Goal: Information Seeking & Learning: Learn about a topic

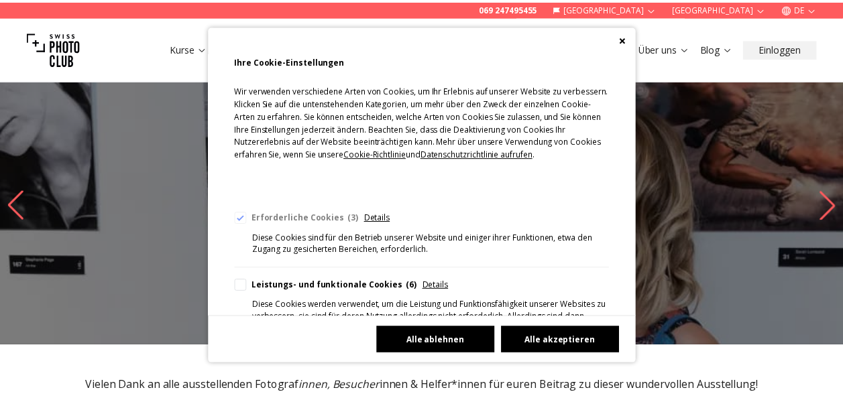
scroll to position [67, 0]
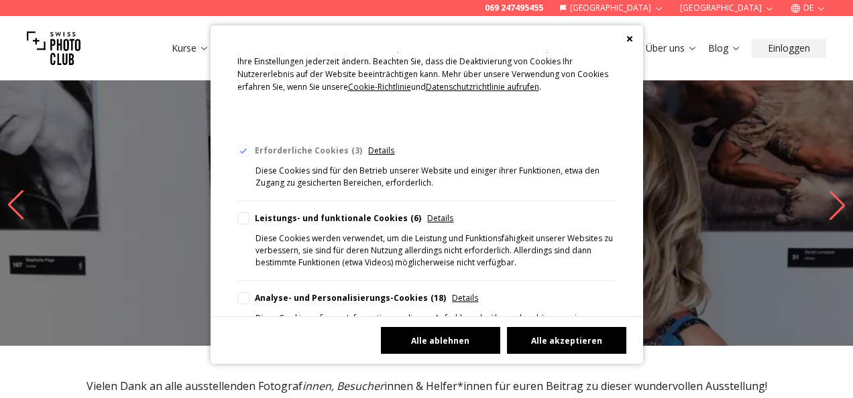
click at [455, 339] on button "Alle ablehnen" at bounding box center [440, 340] width 119 height 27
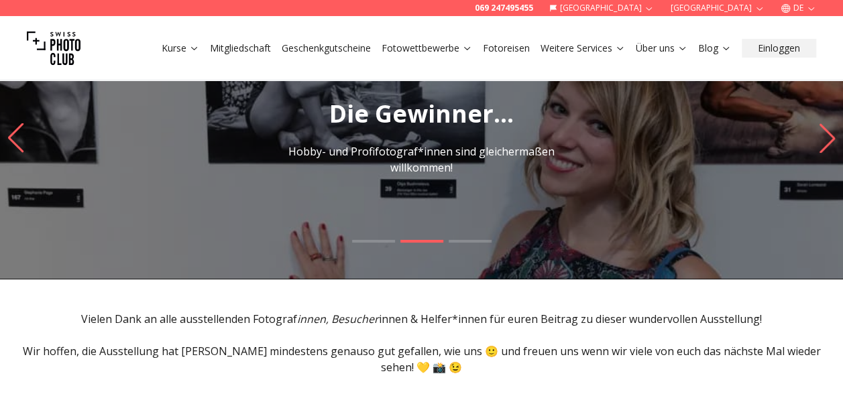
scroll to position [134, 0]
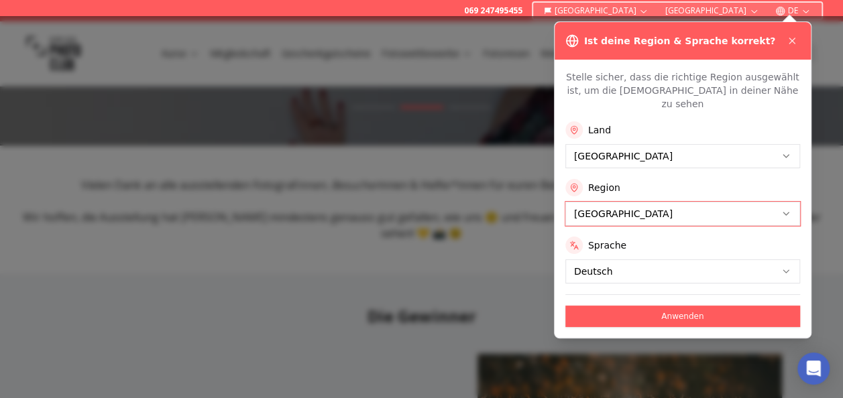
scroll to position [268, 0]
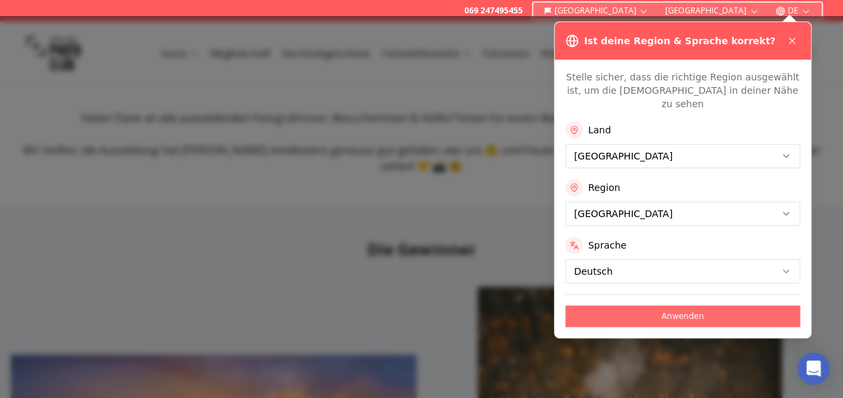
click at [695, 306] on button "Anwenden" at bounding box center [682, 316] width 235 height 21
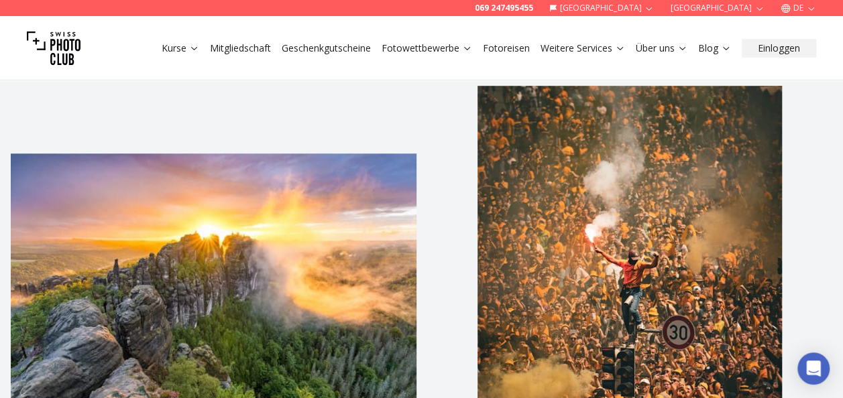
scroll to position [536, 0]
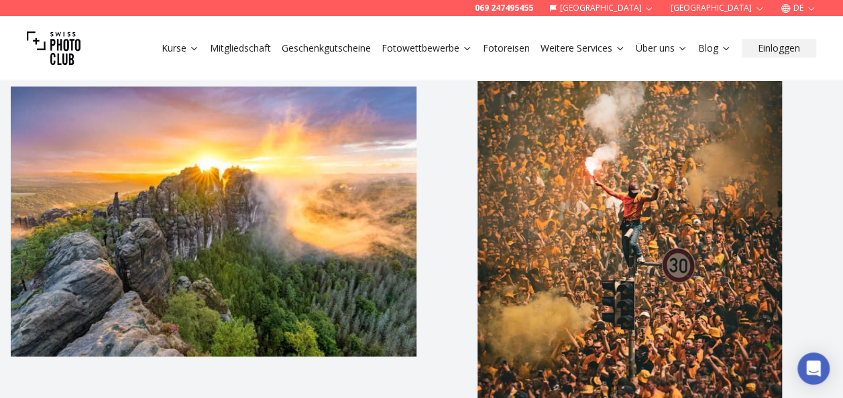
click at [303, 202] on img at bounding box center [214, 222] width 406 height 406
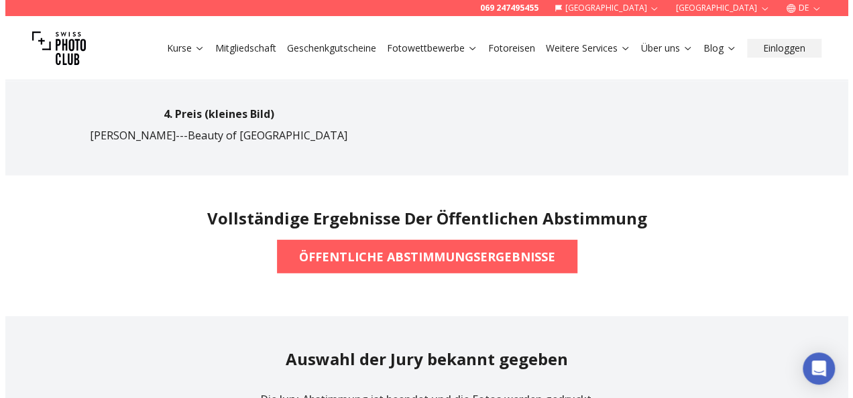
scroll to position [1877, 0]
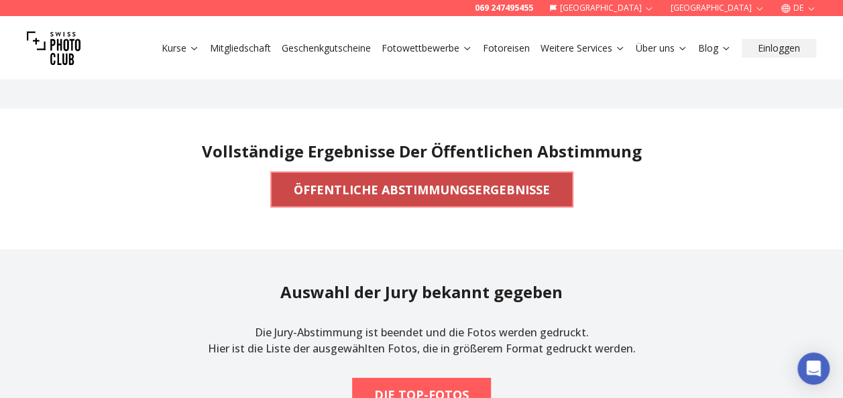
drag, startPoint x: 468, startPoint y: 175, endPoint x: 418, endPoint y: 170, distance: 49.8
click at [418, 180] on b "ÖFFENTLICHE ABSTIMMUNGSERGEBNISSE" at bounding box center [422, 189] width 256 height 19
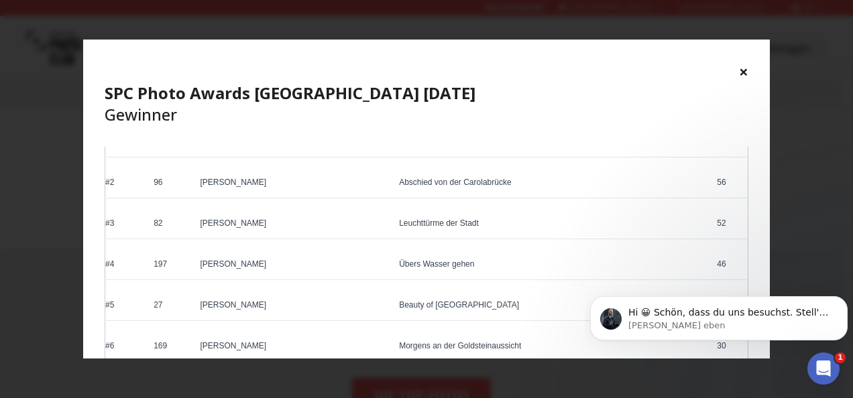
scroll to position [0, 0]
click at [677, 314] on span "Hi 😀 Schön, dass du uns besuchst. Stell' uns gerne jederzeit Fragen oder hinter…" at bounding box center [728, 326] width 200 height 38
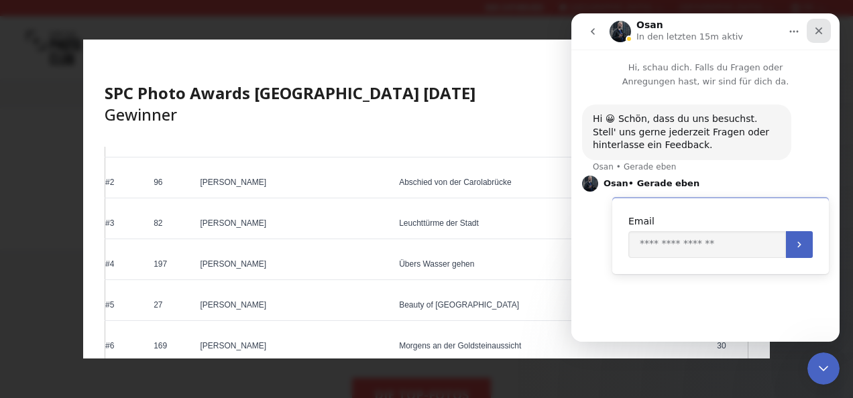
click at [823, 28] on icon "Schließen" at bounding box center [818, 30] width 11 height 11
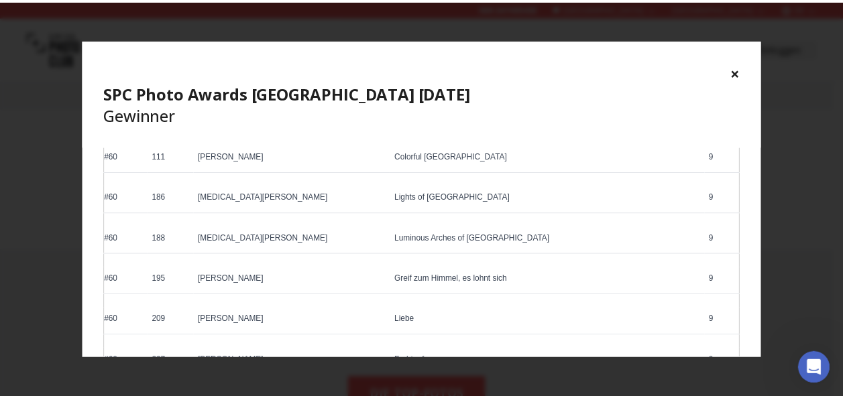
scroll to position [2426, 0]
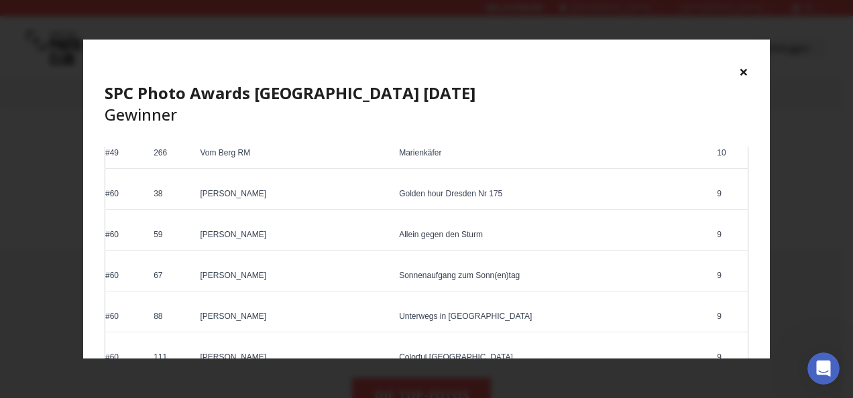
drag, startPoint x: 741, startPoint y: 67, endPoint x: 744, endPoint y: 74, distance: 7.8
click at [740, 68] on button "×" at bounding box center [743, 71] width 9 height 21
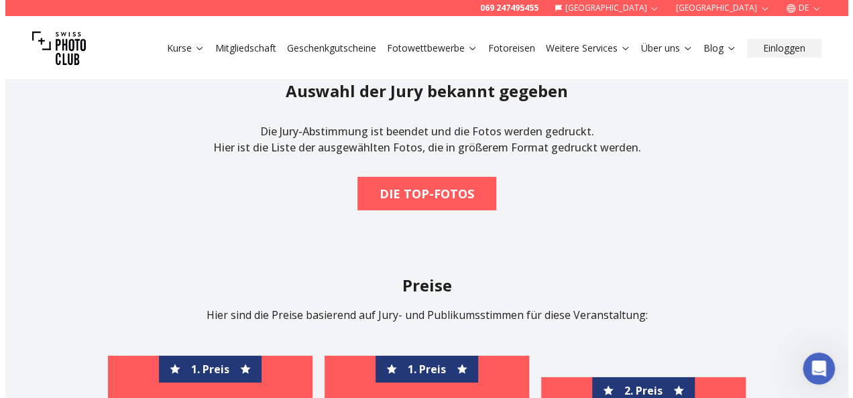
scroll to position [2145, 0]
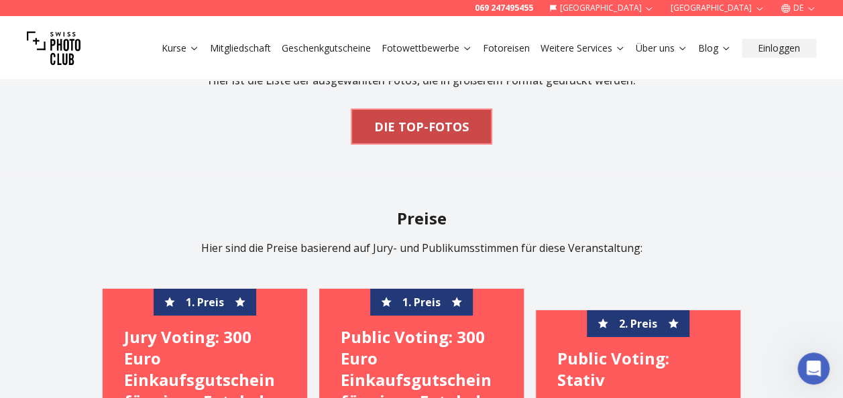
click at [445, 117] on b "DIE TOP-FOTOS" at bounding box center [421, 126] width 95 height 19
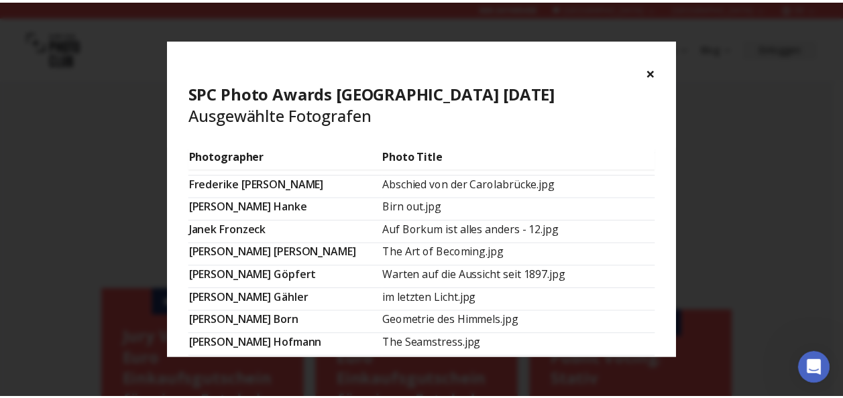
scroll to position [23, 0]
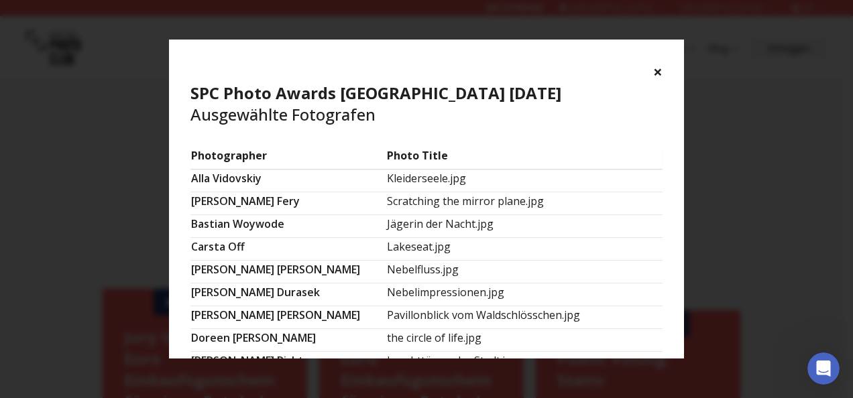
click at [658, 68] on button "×" at bounding box center [657, 71] width 9 height 21
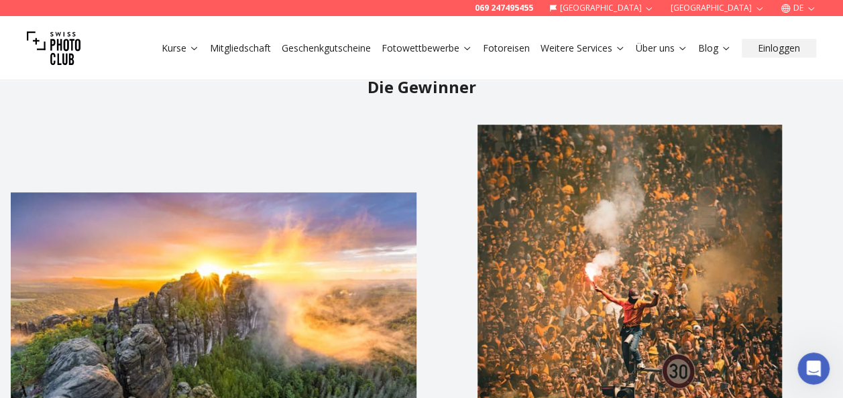
scroll to position [416, 0]
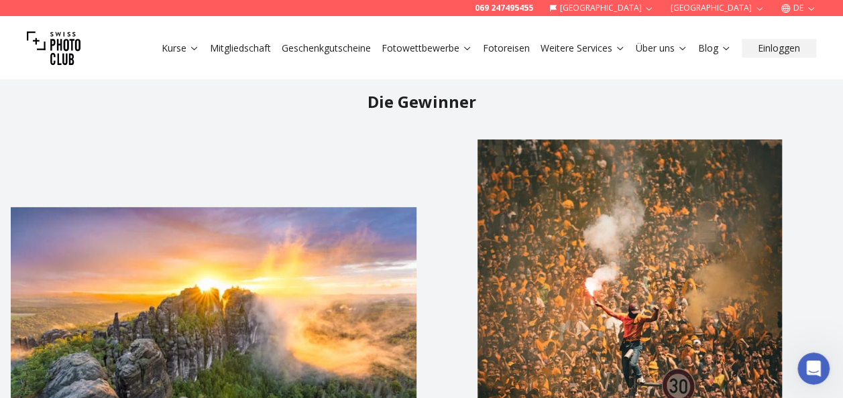
click at [422, 50] on link "Fotowettbewerbe" at bounding box center [426, 48] width 91 height 13
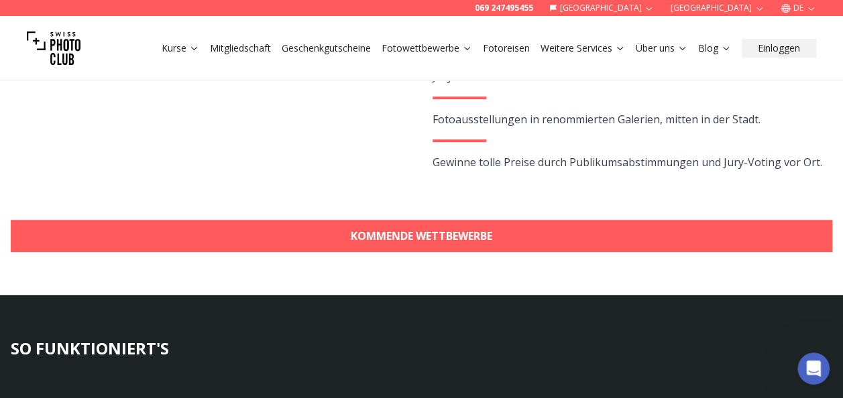
scroll to position [536, 0]
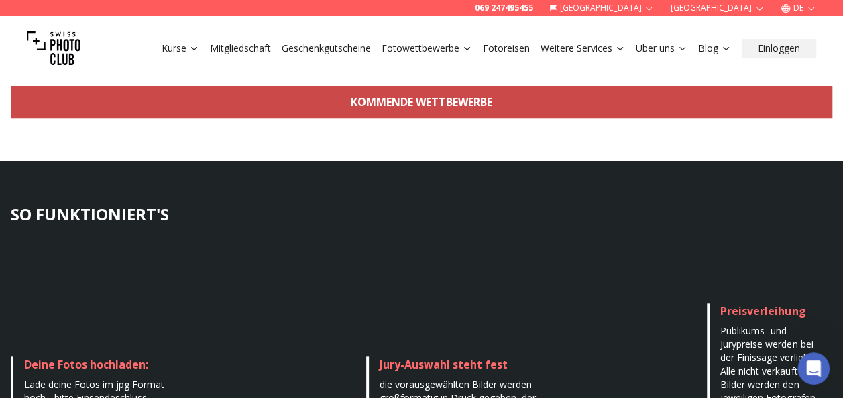
click at [488, 95] on link "KOMMENDE WETTBEWERBE" at bounding box center [421, 102] width 821 height 32
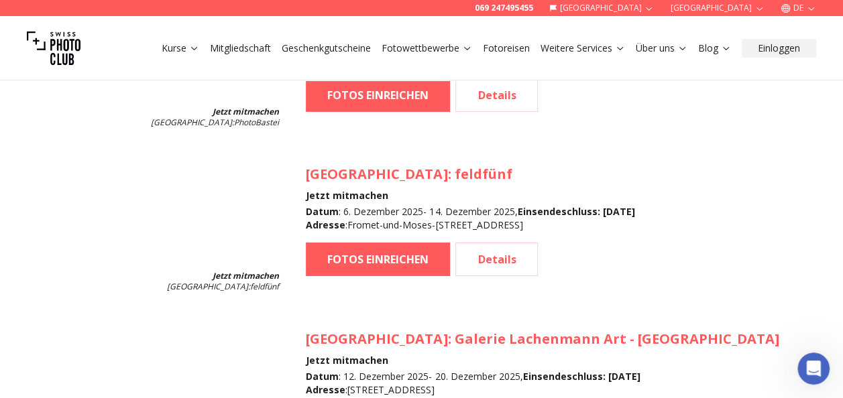
scroll to position [2327, 0]
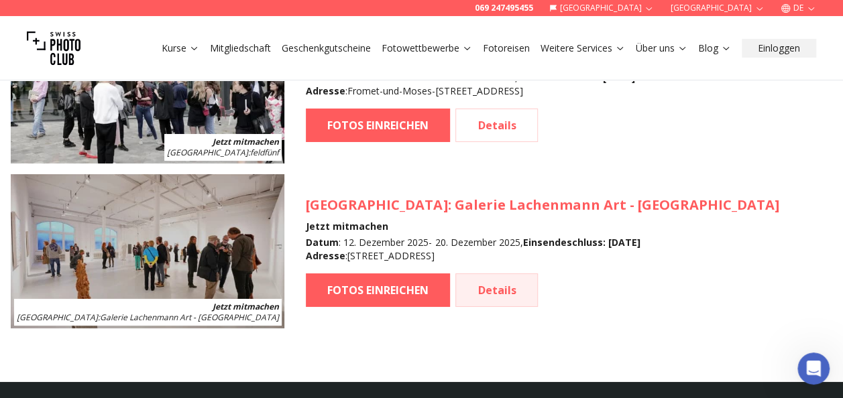
click at [495, 283] on link "Details" at bounding box center [496, 291] width 82 height 34
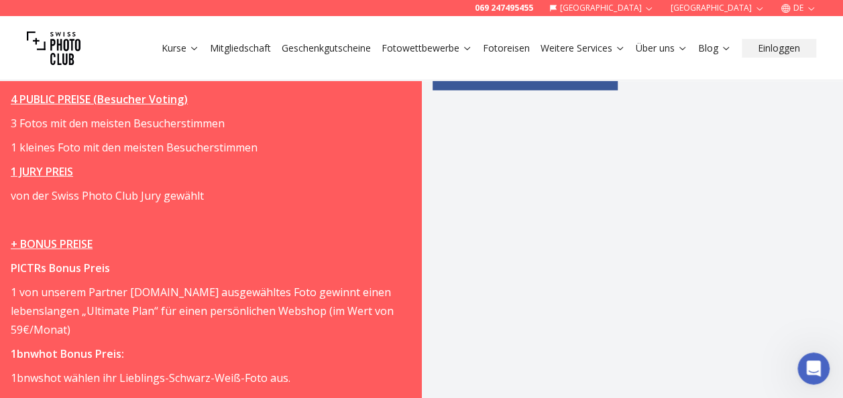
scroll to position [2011, 0]
